Goal: Find specific page/section: Find specific page/section

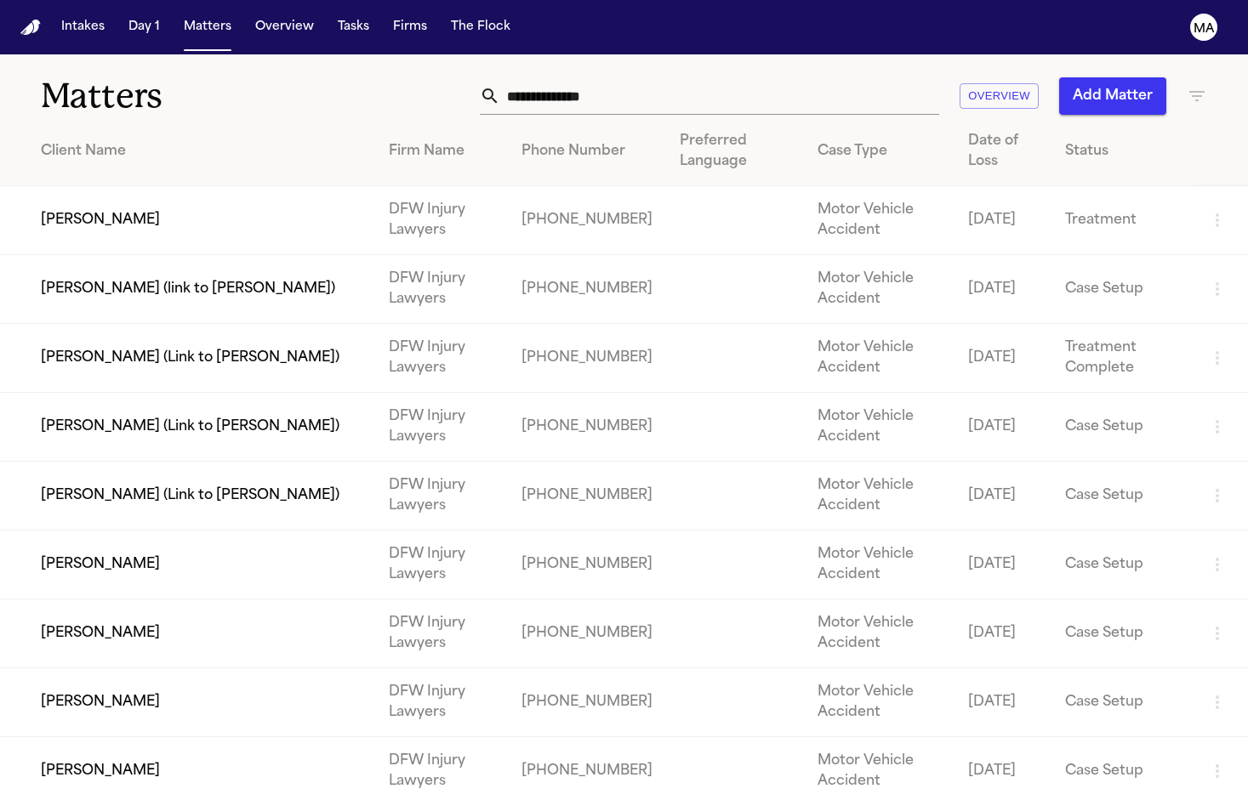
click at [828, 77] on input "text" at bounding box center [719, 95] width 439 height 37
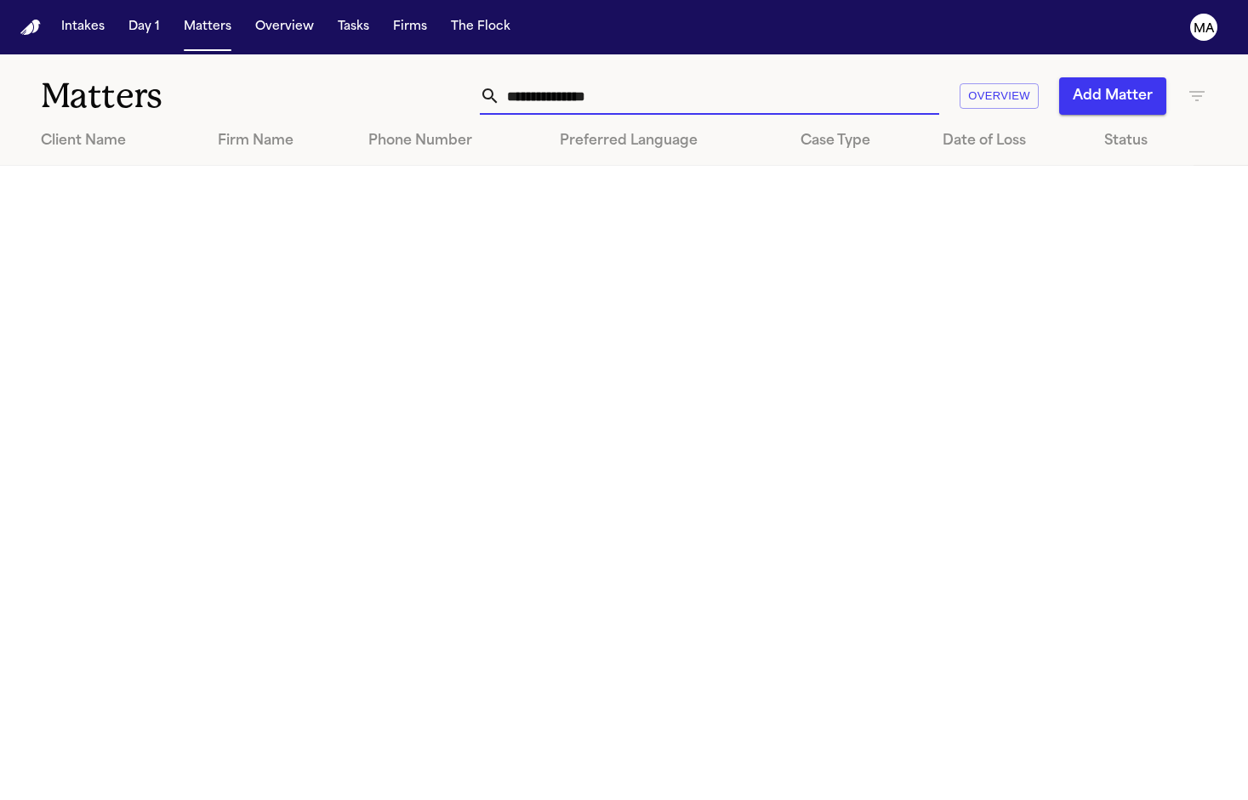
type input "**********"
click at [1195, 91] on icon "button" at bounding box center [1196, 96] width 15 height 10
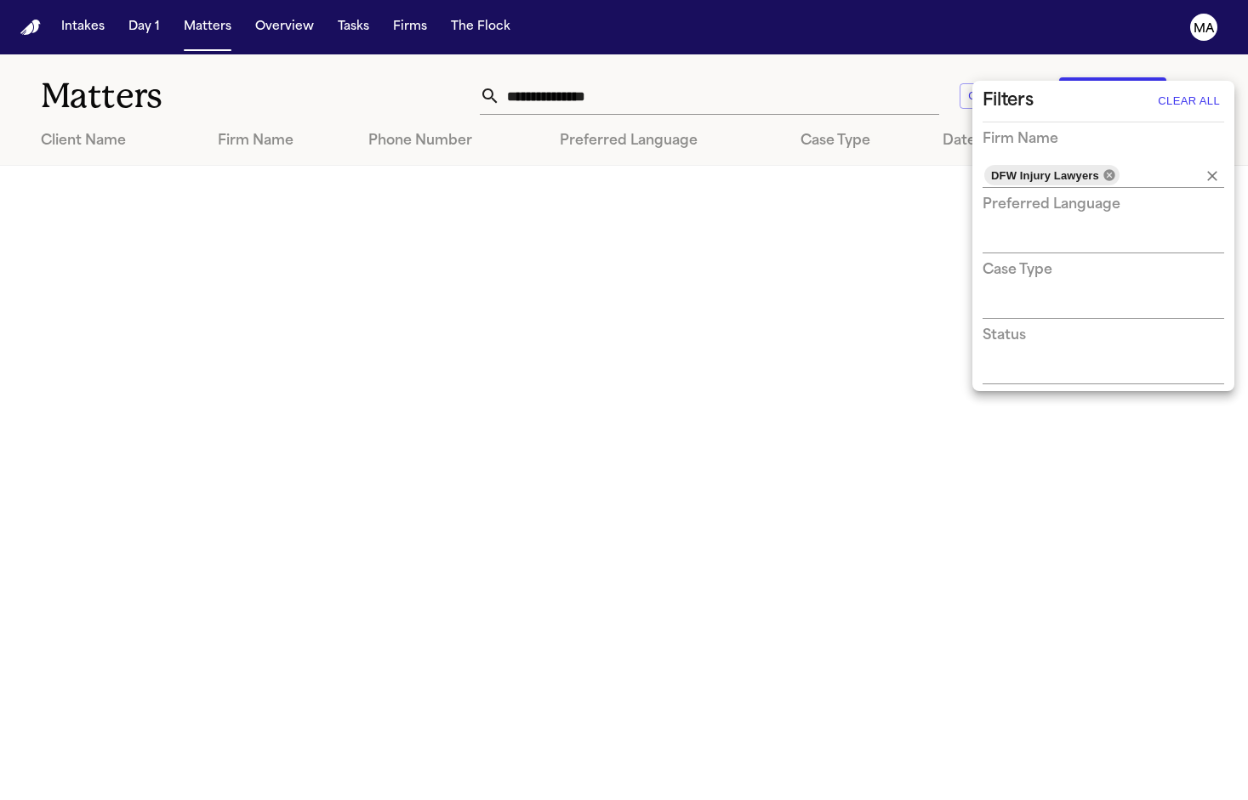
click at [1103, 169] on icon at bounding box center [1108, 174] width 11 height 11
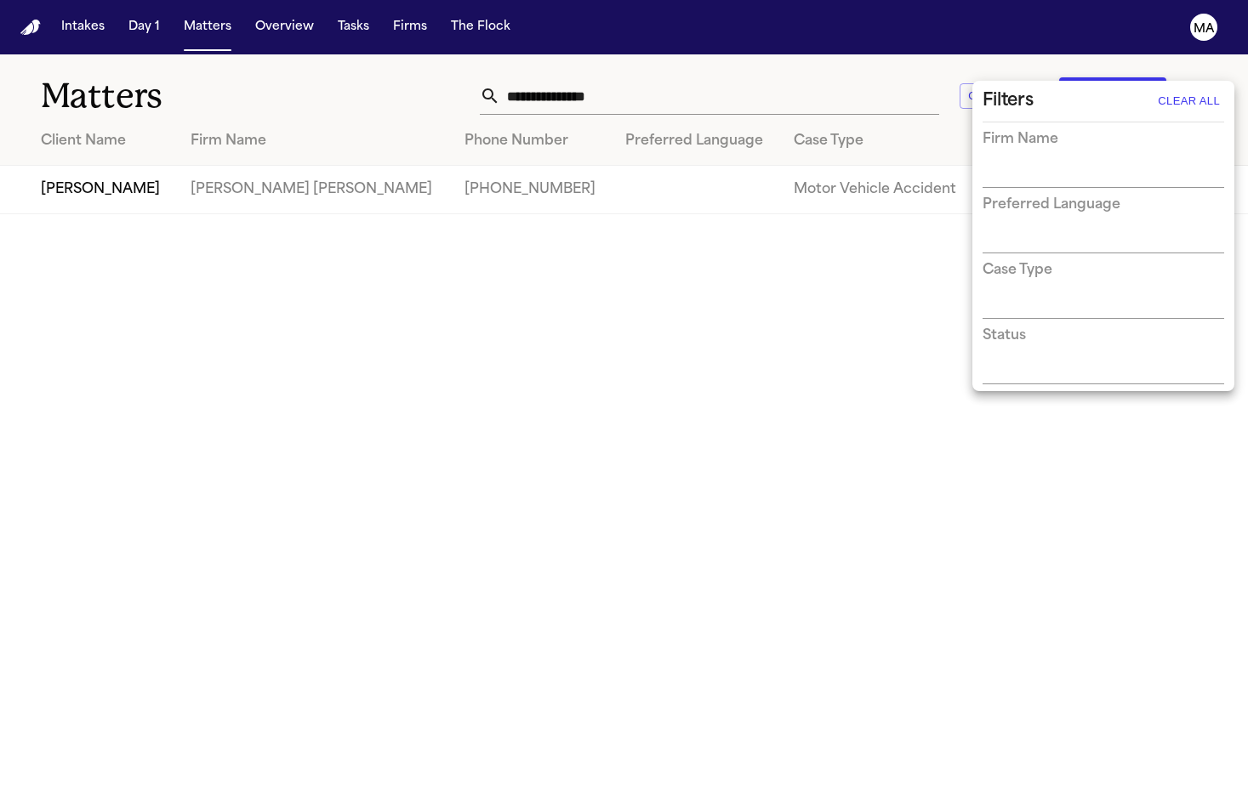
click at [840, 69] on div at bounding box center [624, 400] width 1248 height 800
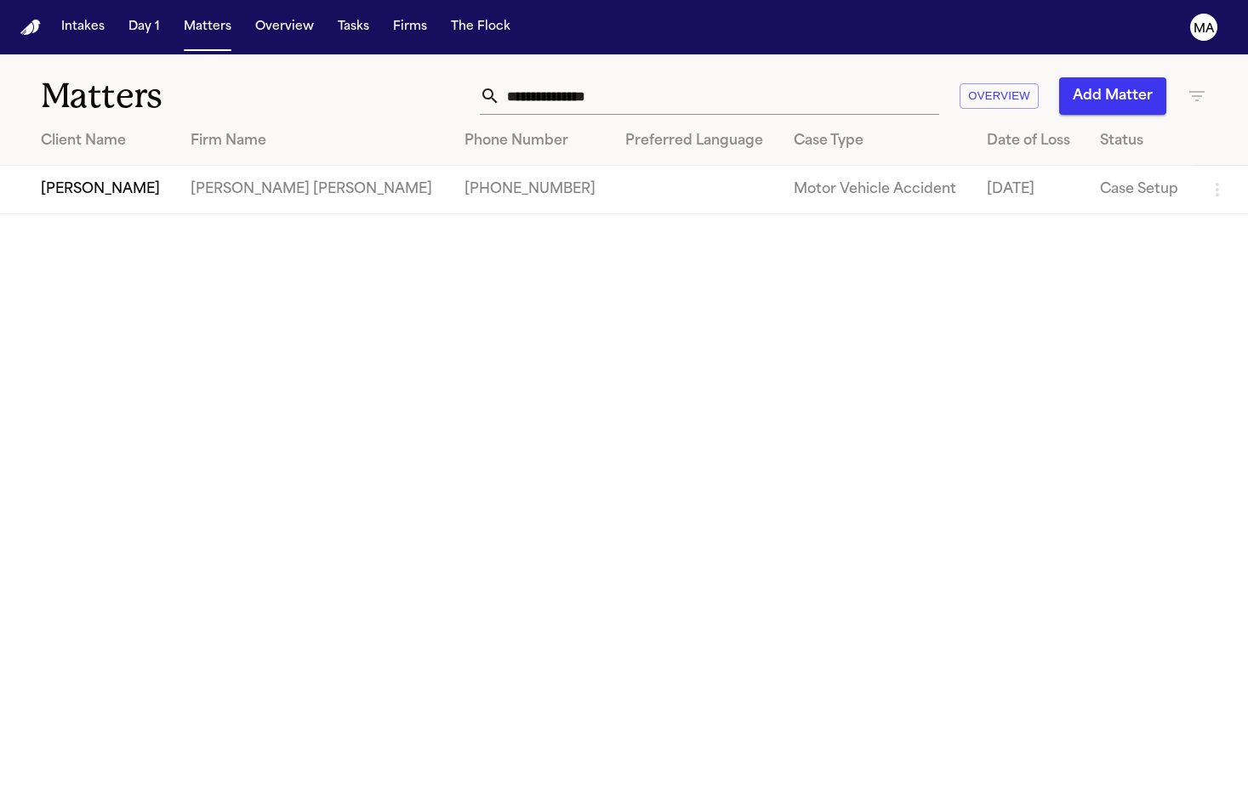
click at [89, 166] on td "[PERSON_NAME]" at bounding box center [88, 190] width 177 height 48
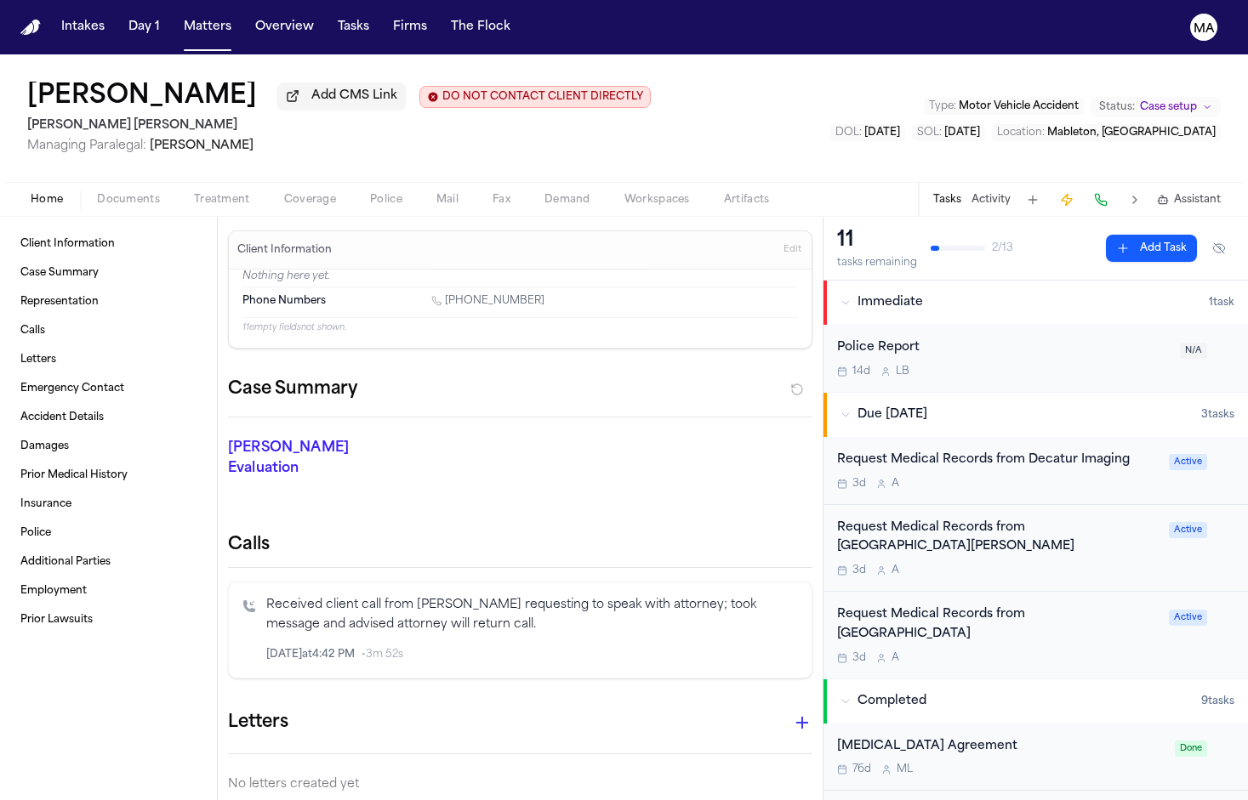
click at [337, 438] on p "[PERSON_NAME] Evaluation" at bounding box center [318, 458] width 181 height 41
click at [424, 418] on div "[PERSON_NAME] Evaluation * ​" at bounding box center [510, 462] width 605 height 88
click at [924, 652] on div "3d A" at bounding box center [998, 659] width 322 height 14
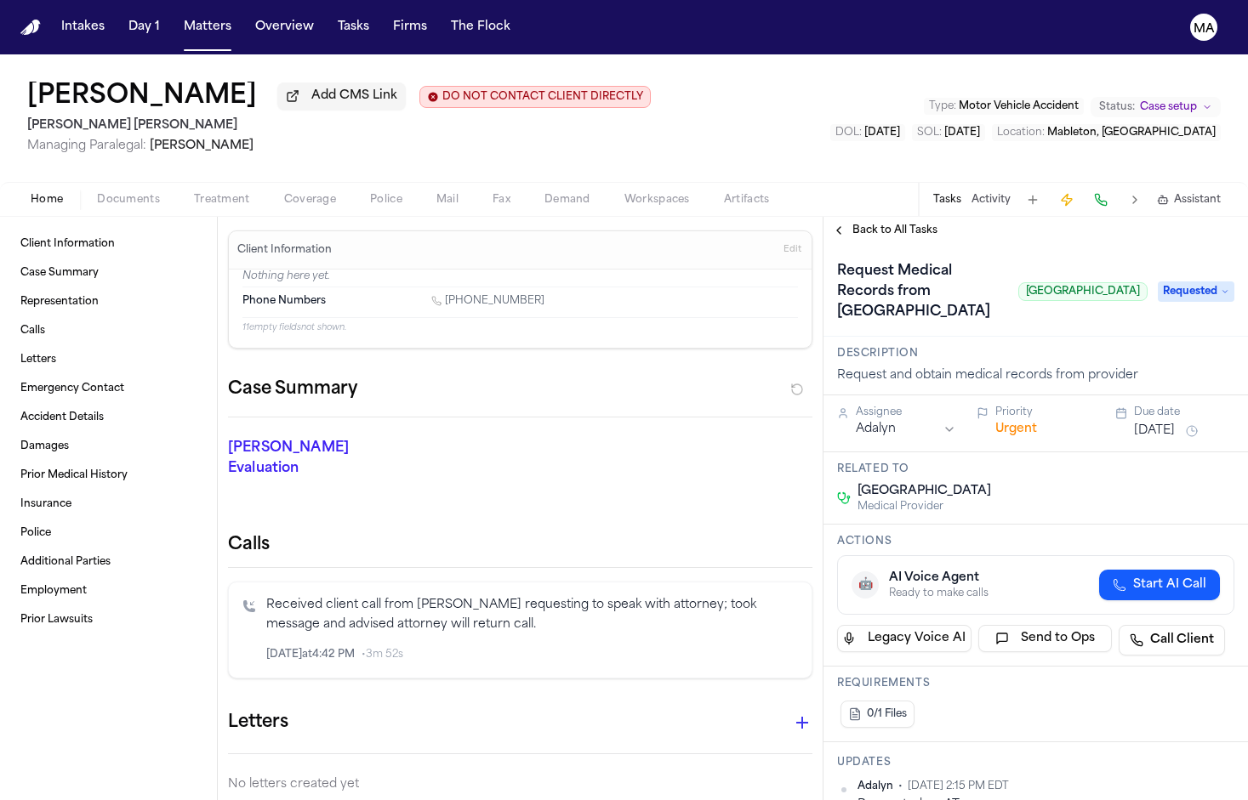
click at [857, 224] on span "Back to All Tasks" at bounding box center [894, 231] width 85 height 14
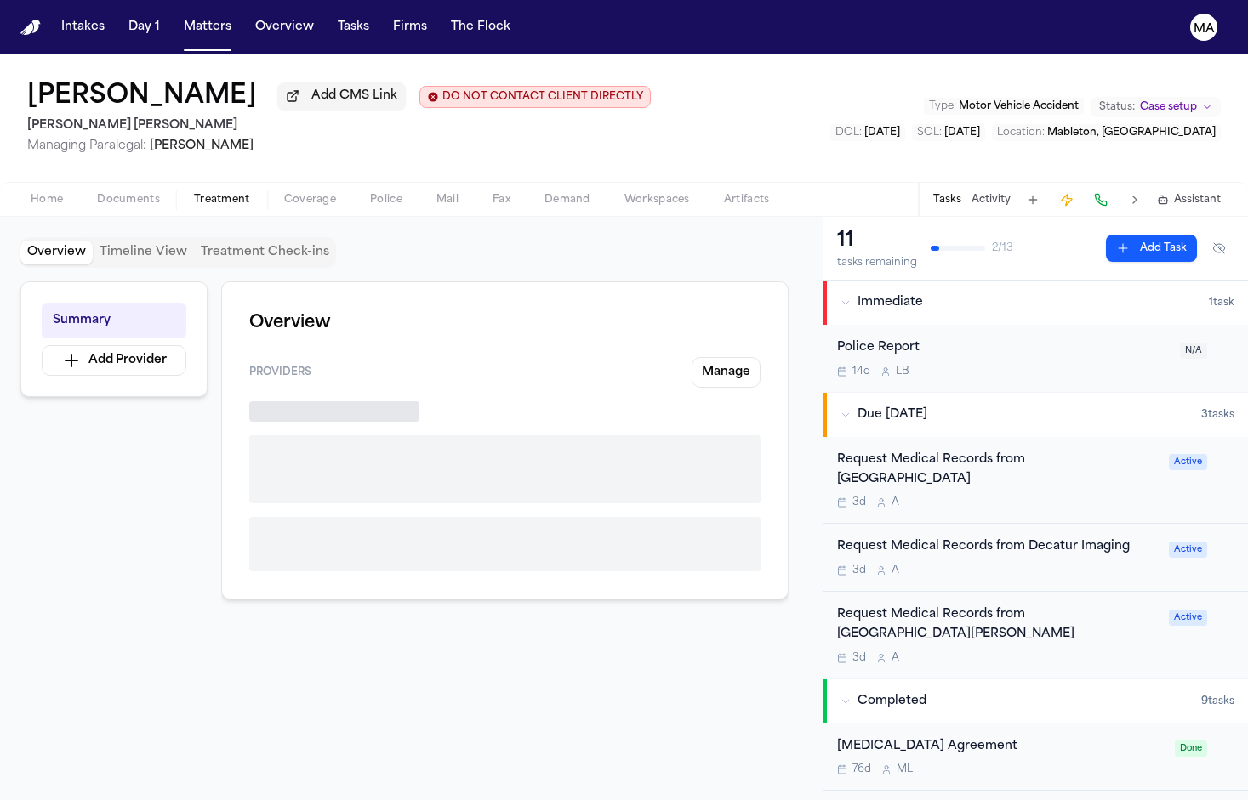
click at [194, 193] on span "Treatment" at bounding box center [222, 200] width 56 height 14
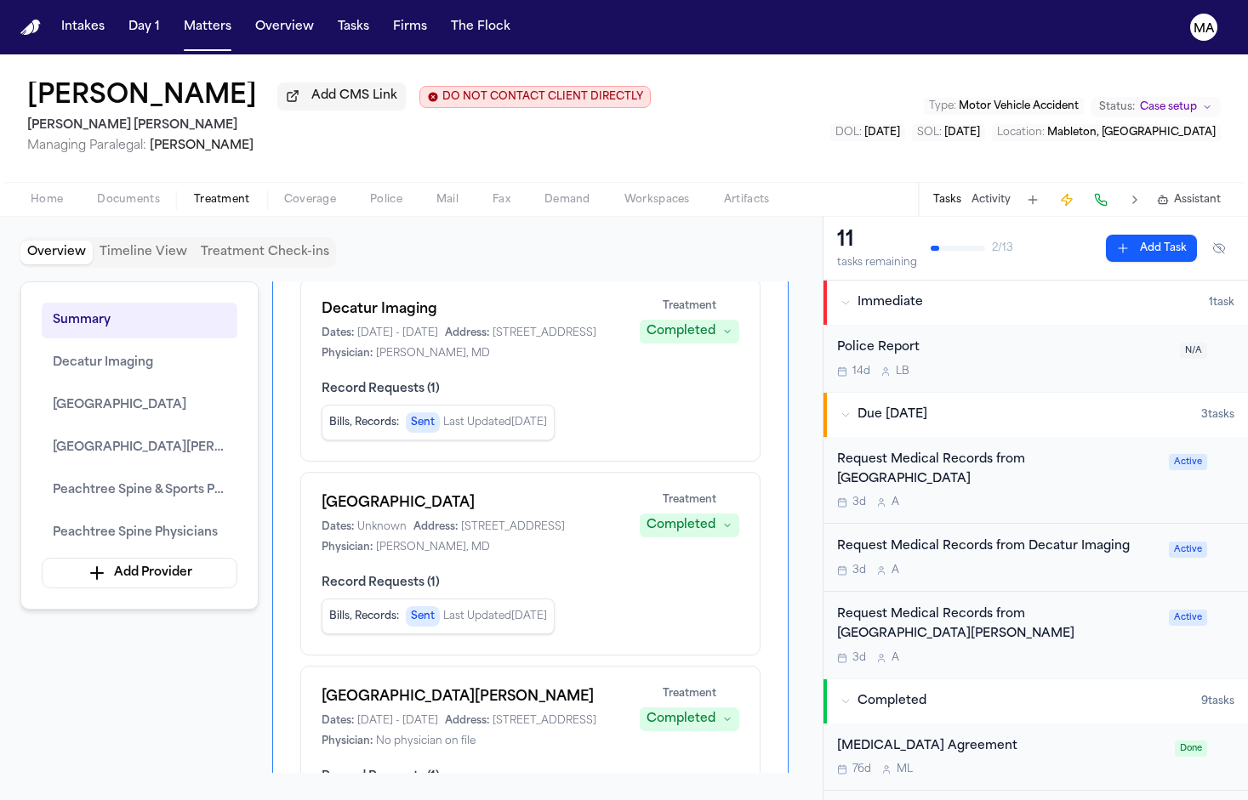
scroll to position [125, 0]
click at [155, 516] on div "Summary Decatur Imaging [GEOGRAPHIC_DATA] [GEOGRAPHIC_DATA][PERSON_NAME] Peacht…" at bounding box center [411, 528] width 782 height 492
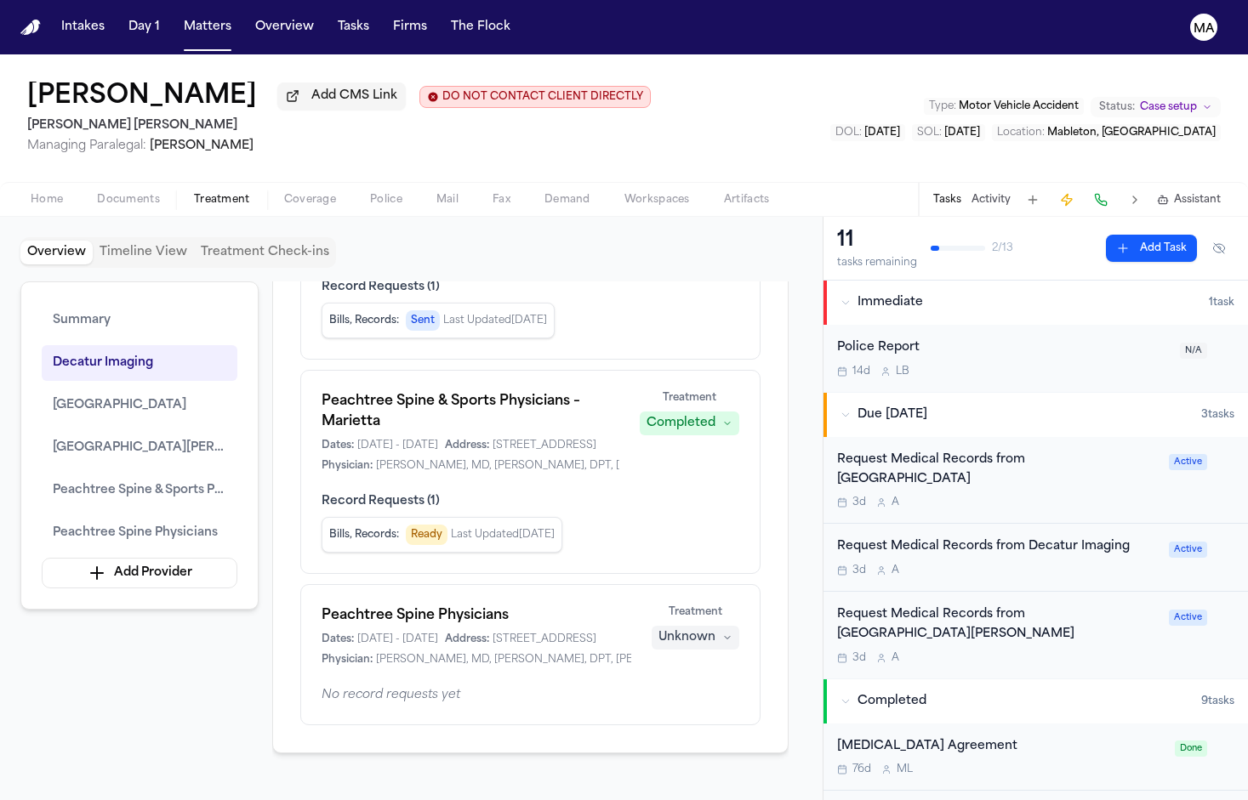
scroll to position [525, 0]
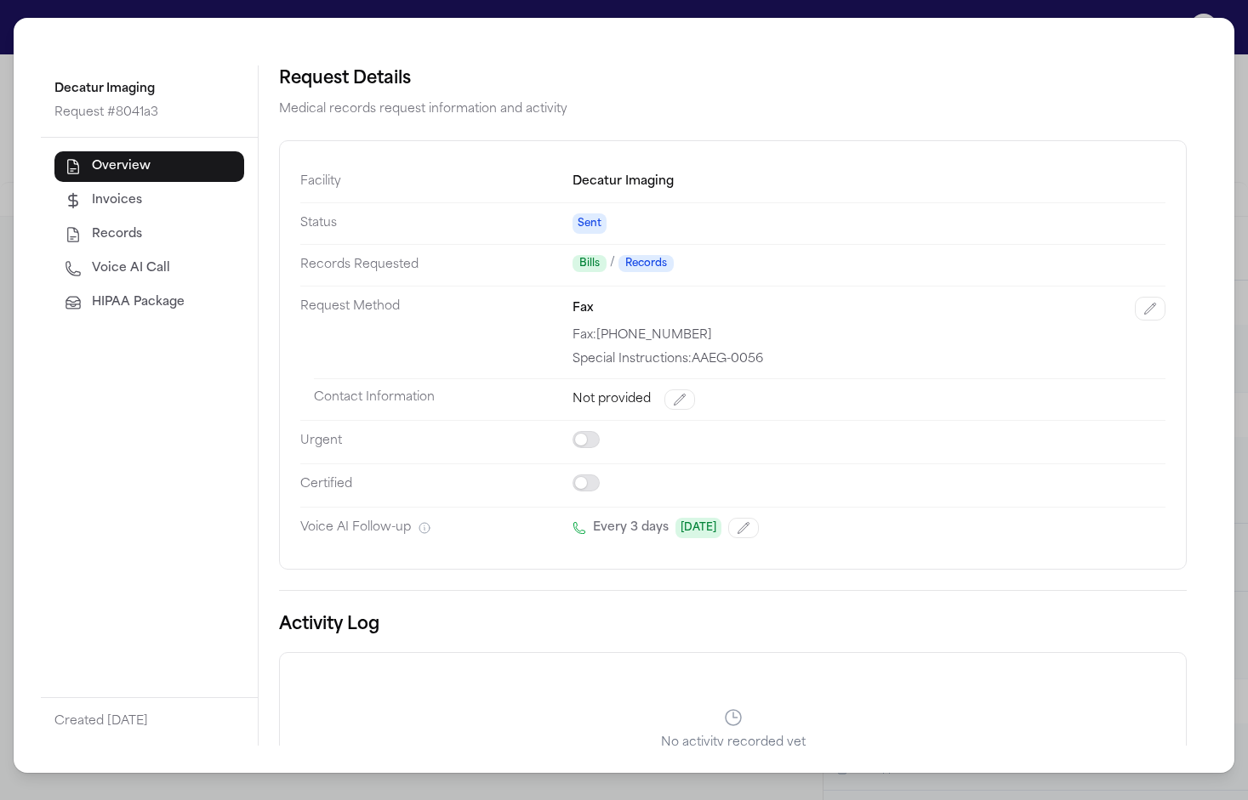
click at [1073, 14] on div "Decatur Imaging Request # 8041a3 Overview Invoices Records Voice AI Call HIPAA …" at bounding box center [624, 400] width 1248 height 800
